Goal: Information Seeking & Learning: Learn about a topic

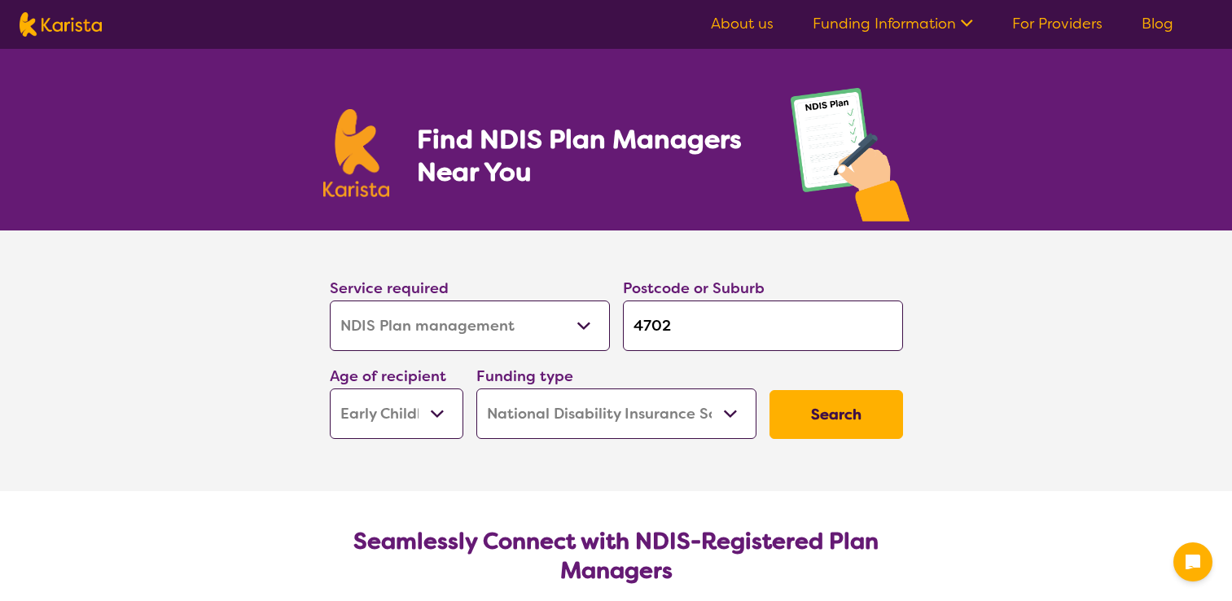
select select "NDIS Plan management"
select select "EC"
select select "NDIS"
select select "NDIS Plan management"
select select "EC"
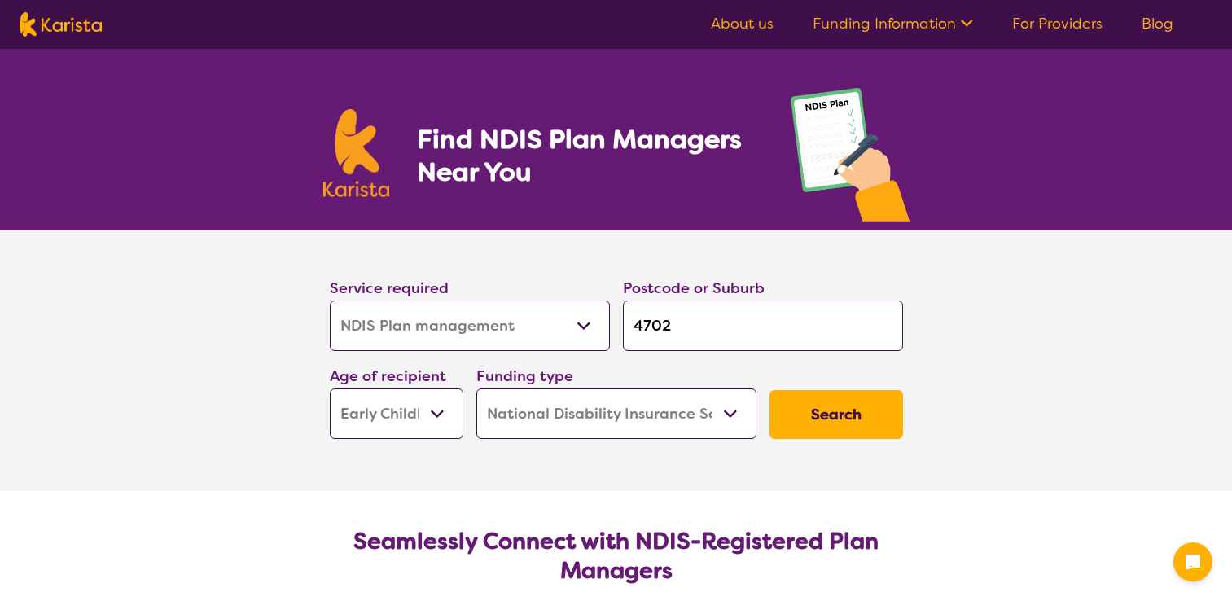
select select "NDIS"
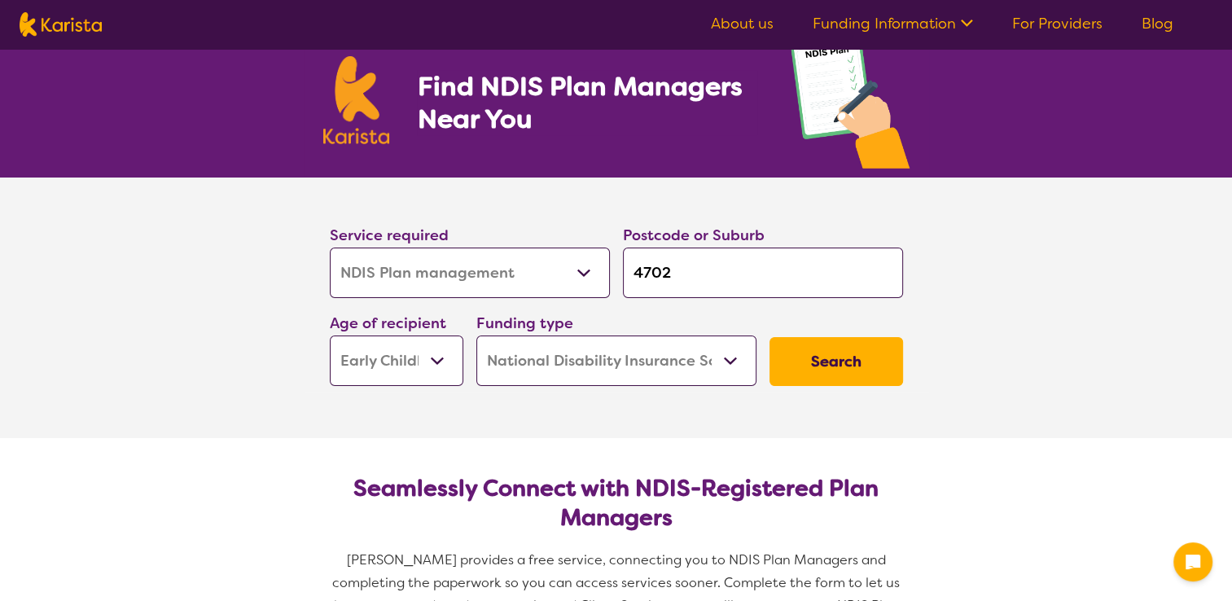
scroll to position [81, 0]
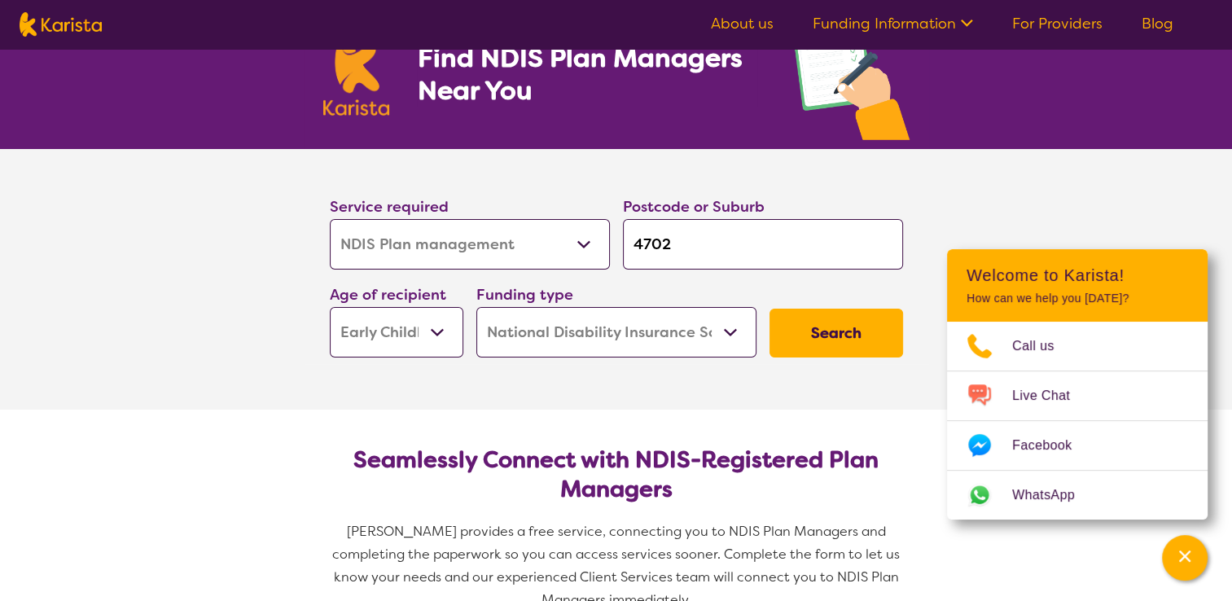
click at [436, 331] on select "Early Childhood - 0 to 9 Child - 10 to 11 Adolescent - 12 to 17 Adult - 18 to 6…" at bounding box center [397, 332] width 134 height 50
select select "CH"
click at [330, 307] on select "Early Childhood - 0 to 9 Child - 10 to 11 Adolescent - 12 to 17 Adult - 18 to 6…" at bounding box center [397, 332] width 134 height 50
select select "CH"
click at [833, 323] on button "Search" at bounding box center [837, 333] width 134 height 49
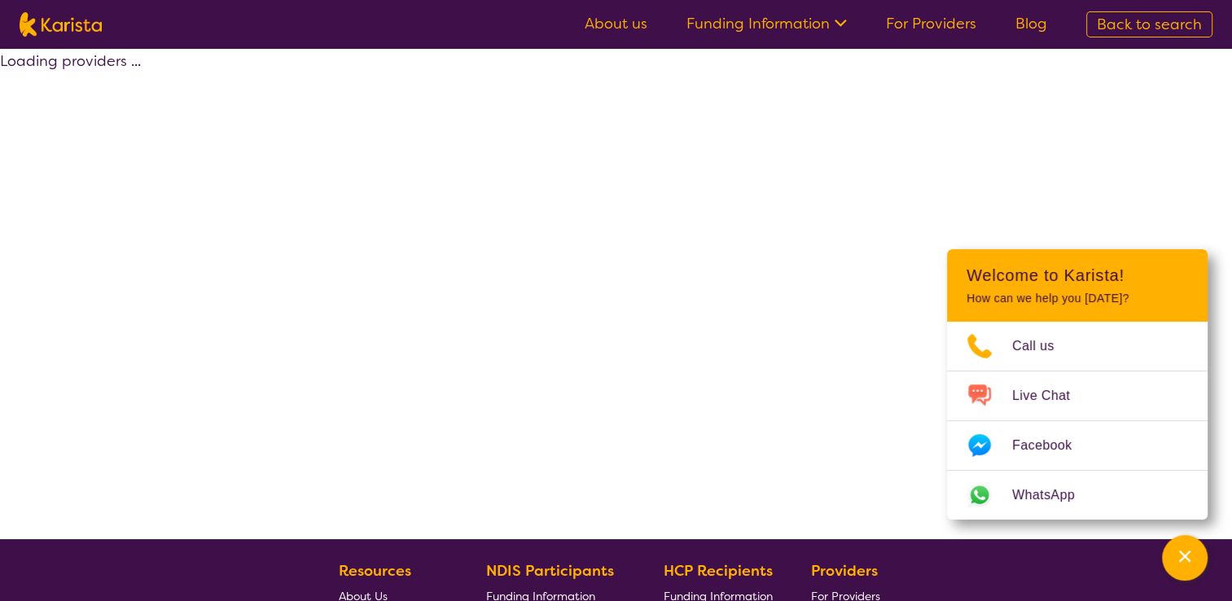
select select "by_score"
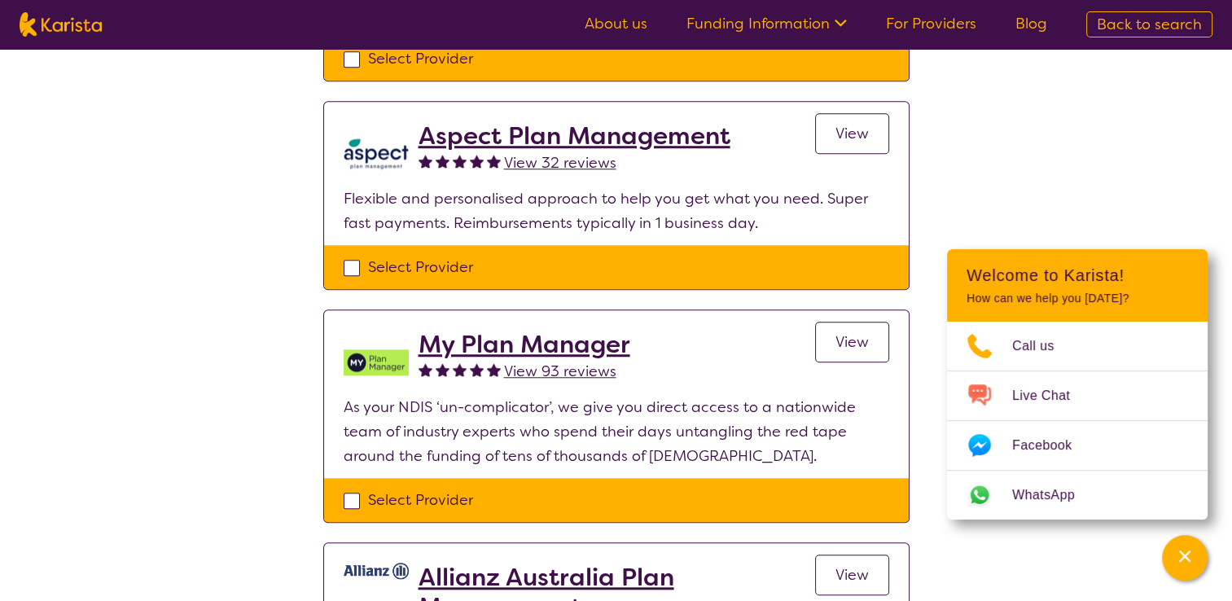
scroll to position [1303, 0]
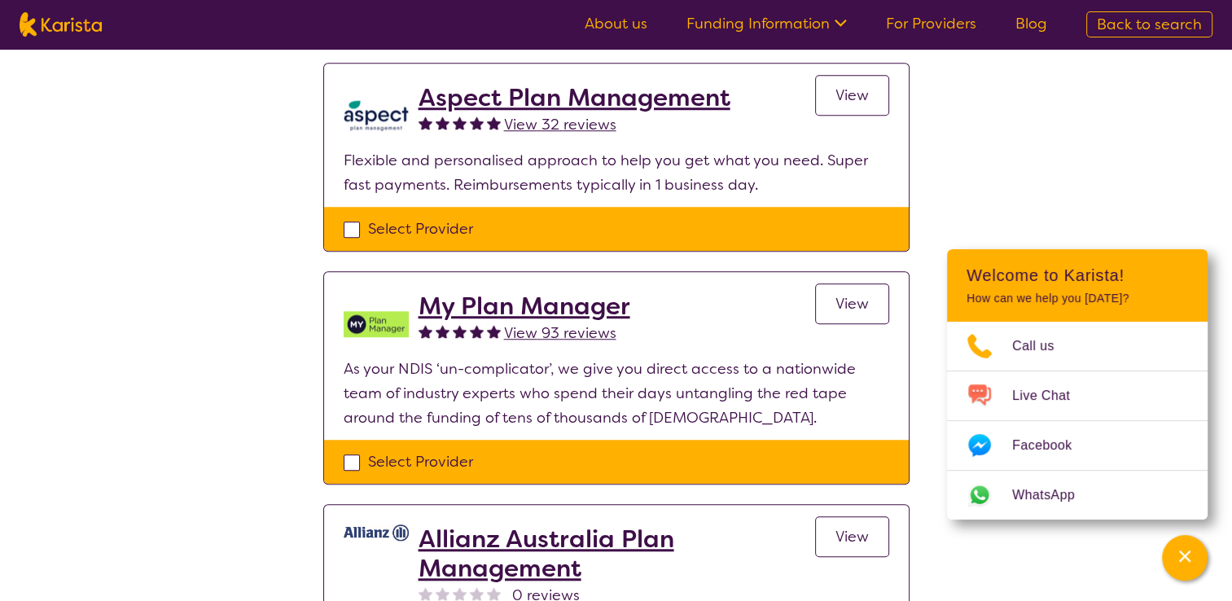
click at [873, 300] on link "View" at bounding box center [852, 303] width 74 height 41
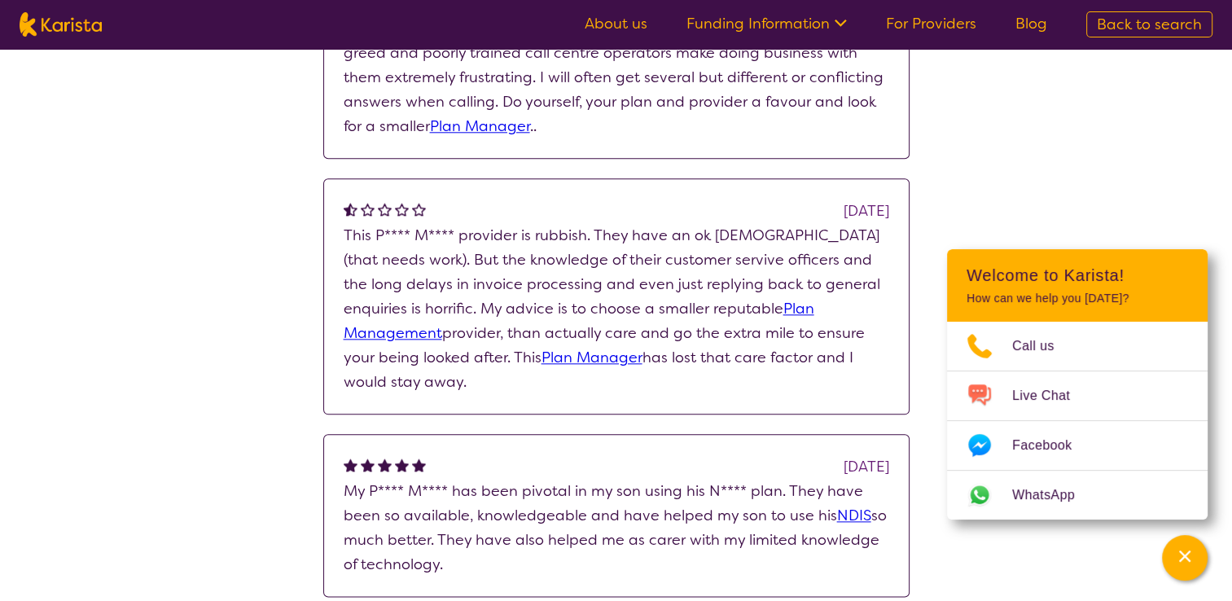
scroll to position [1792, 0]
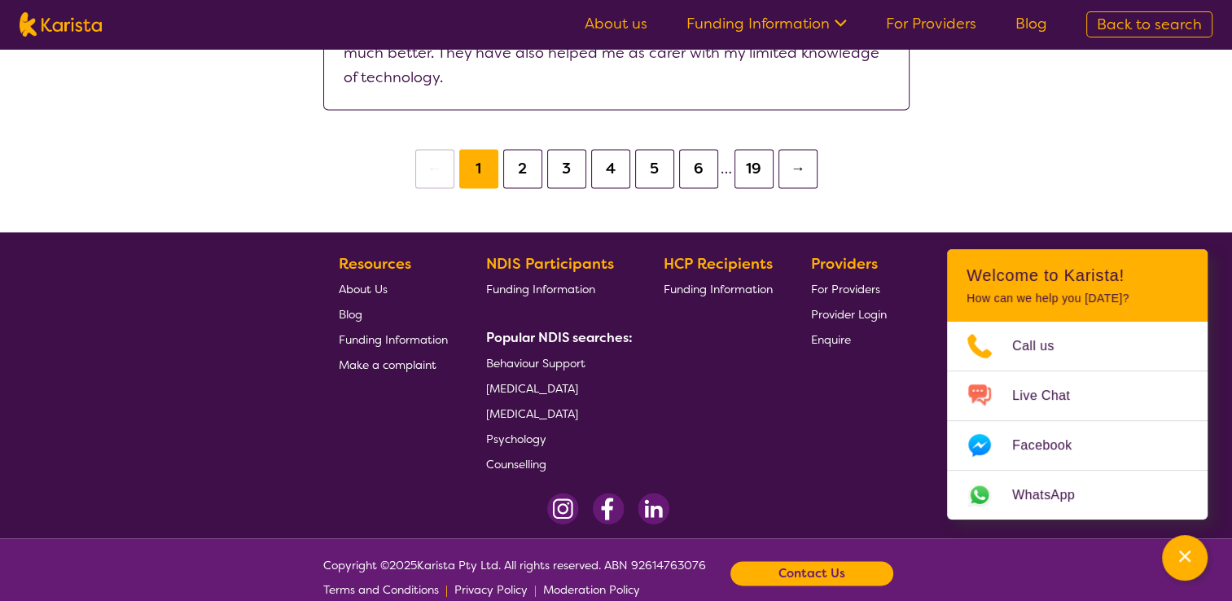
click at [765, 149] on button "19" at bounding box center [754, 168] width 39 height 39
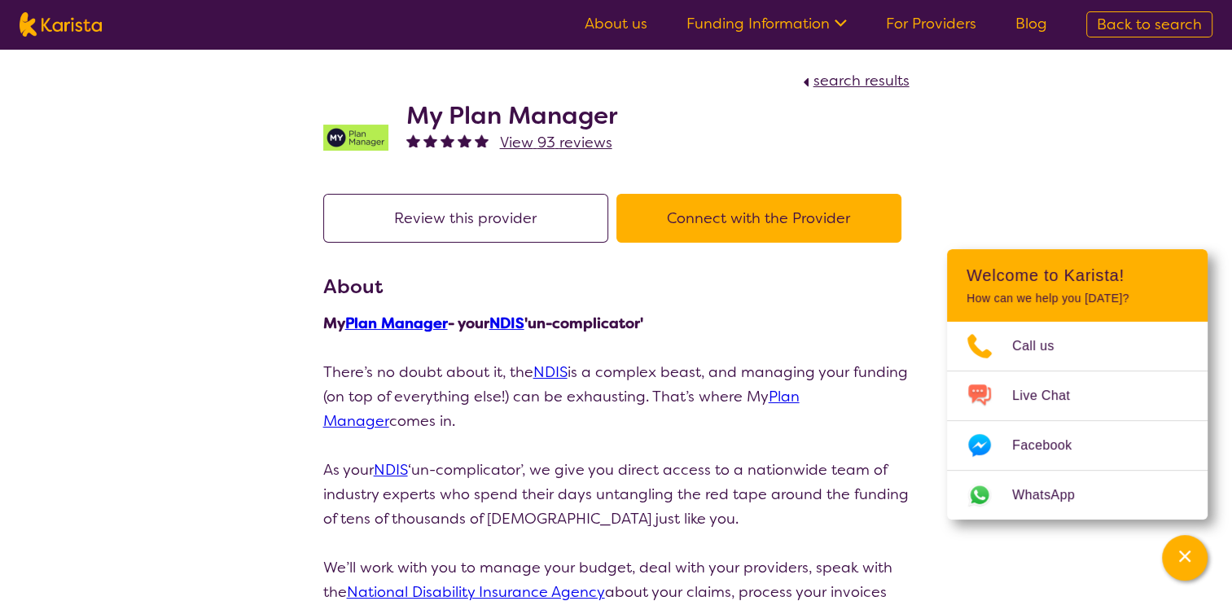
click at [888, 83] on span "search results" at bounding box center [862, 81] width 96 height 20
select select "by_score"
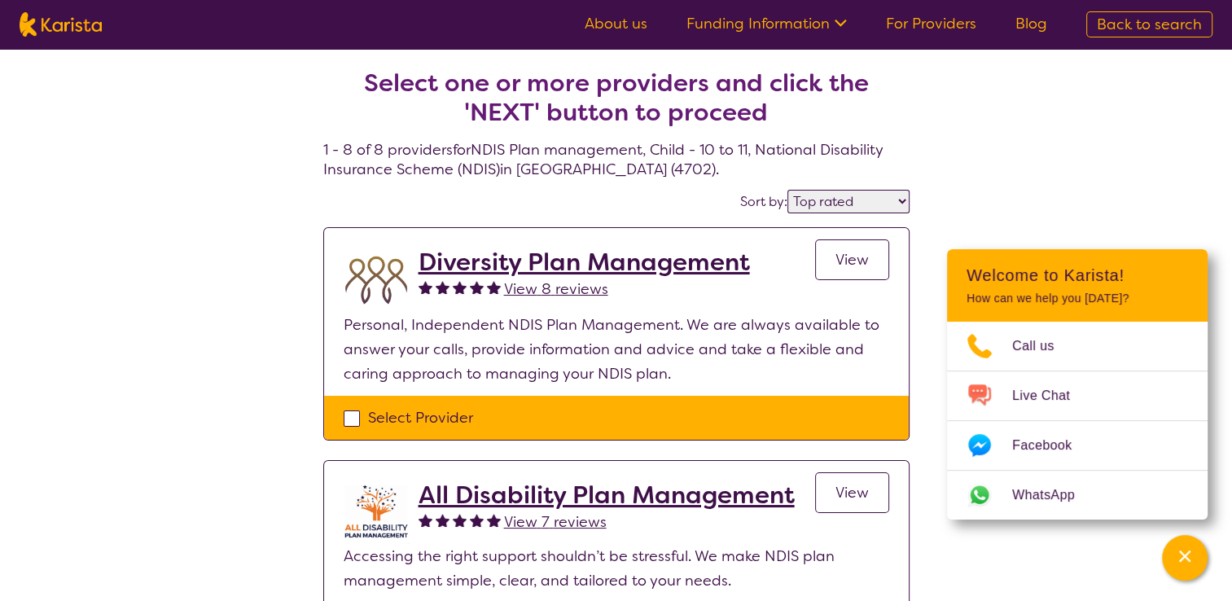
click at [608, 266] on h2 "Diversity Plan Management" at bounding box center [584, 262] width 331 height 29
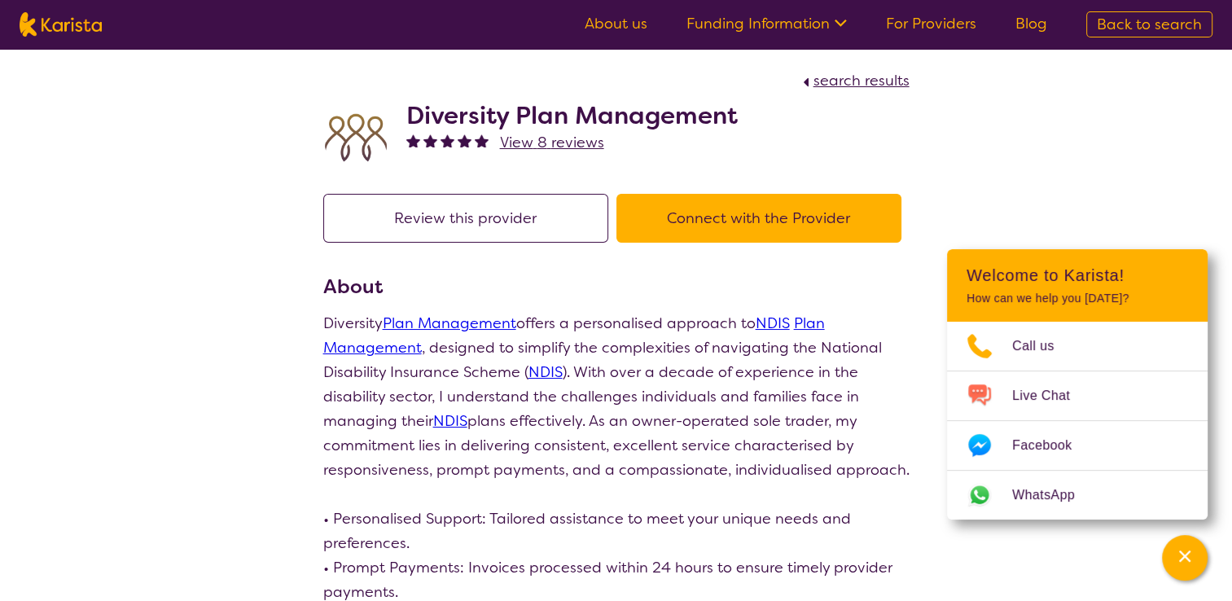
click at [764, 217] on button "Connect with the Provider" at bounding box center [758, 218] width 285 height 49
select select "by_score"
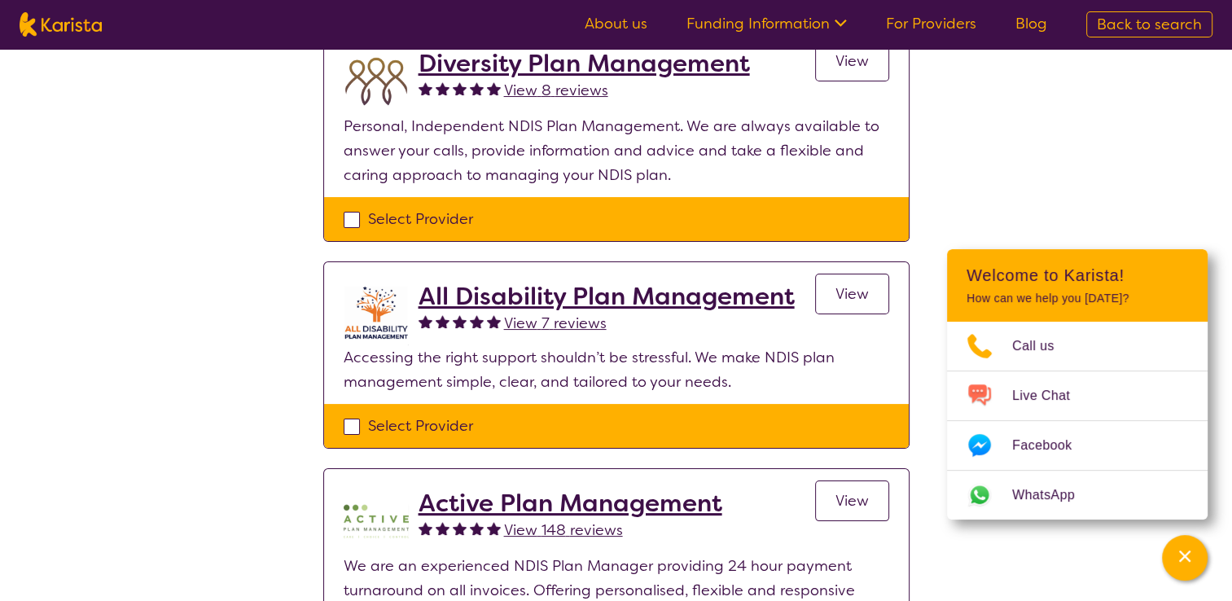
scroll to position [244, 0]
